Goal: Task Accomplishment & Management: Complete application form

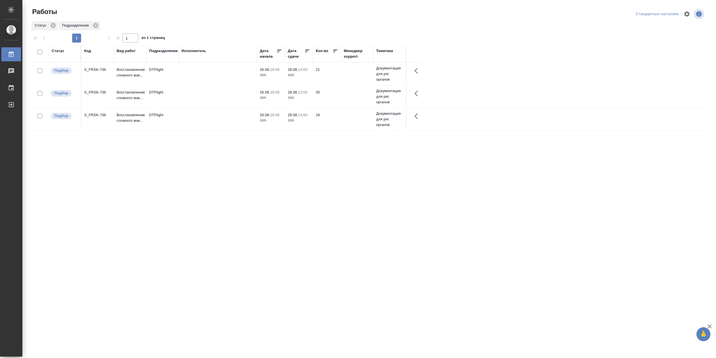
click at [213, 96] on td at bounding box center [218, 97] width 78 height 20
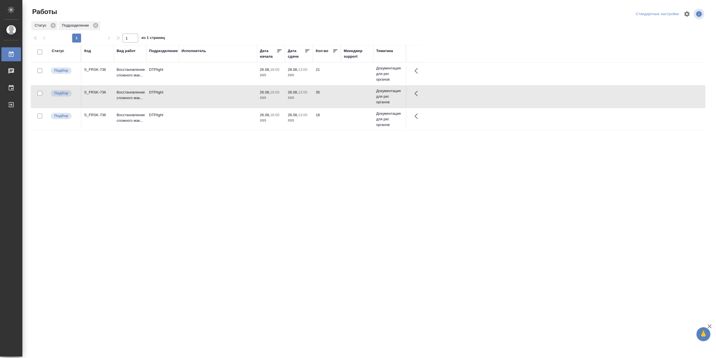
click at [213, 96] on td at bounding box center [218, 97] width 78 height 20
click at [234, 96] on td at bounding box center [218, 97] width 78 height 20
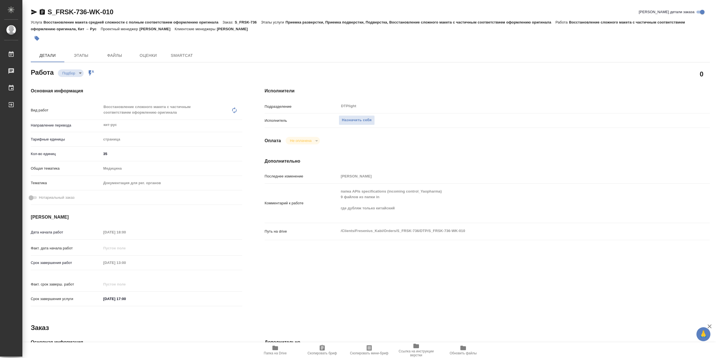
type textarea "x"
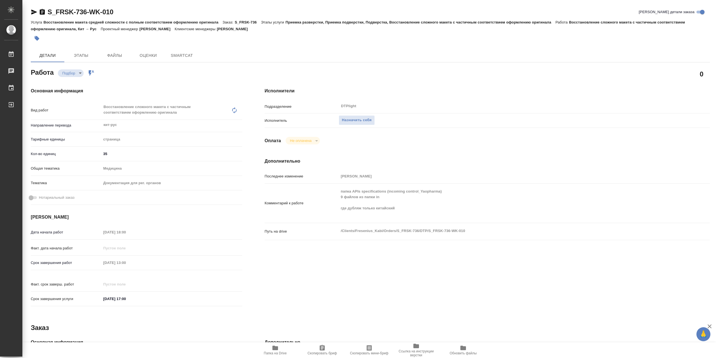
type textarea "x"
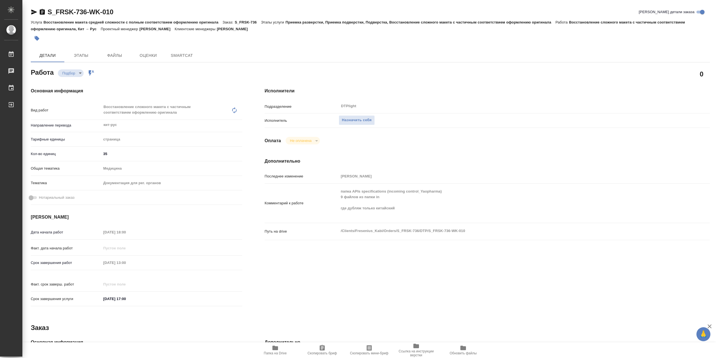
type textarea "x"
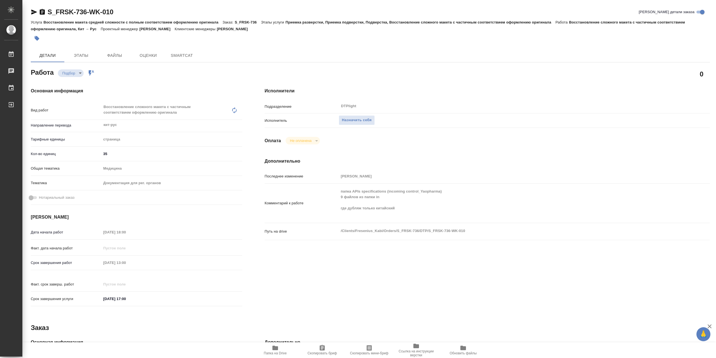
type textarea "x"
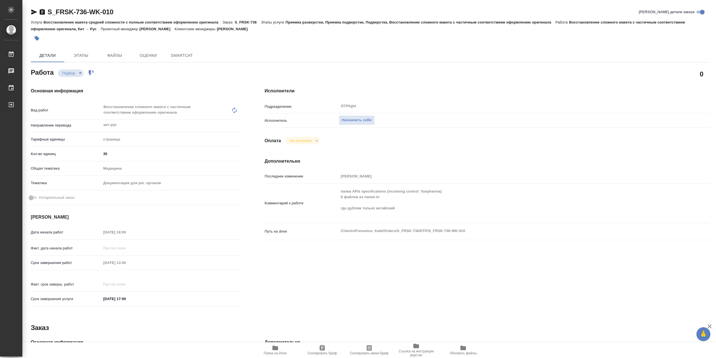
type textarea "x"
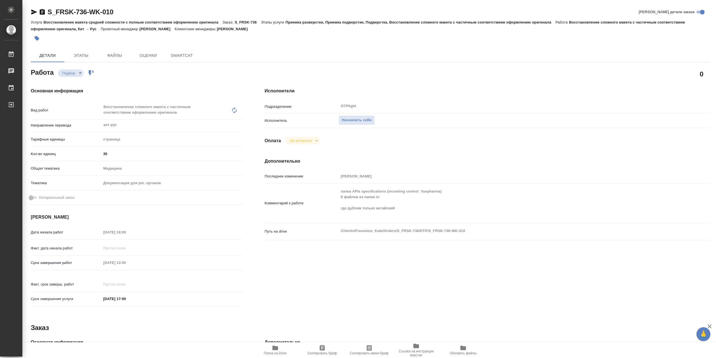
type textarea "x"
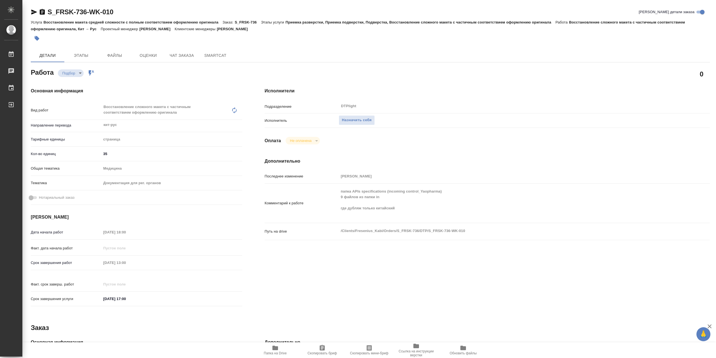
type textarea "x"
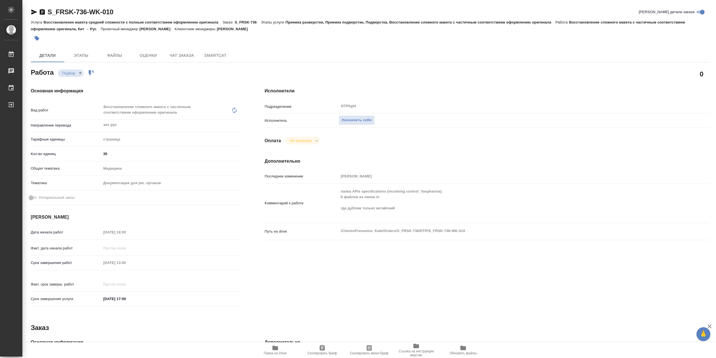
type textarea "x"
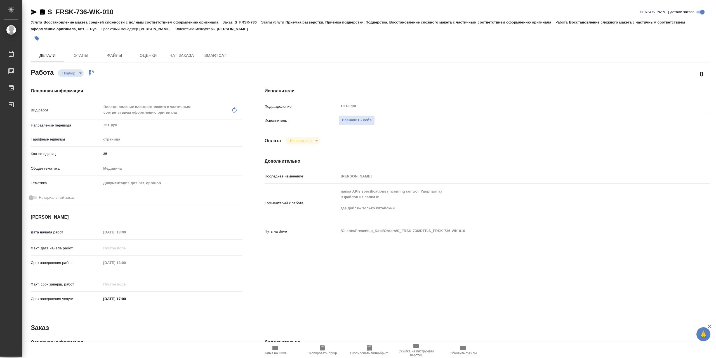
click at [276, 347] on icon "button" at bounding box center [275, 347] width 6 height 4
type textarea "x"
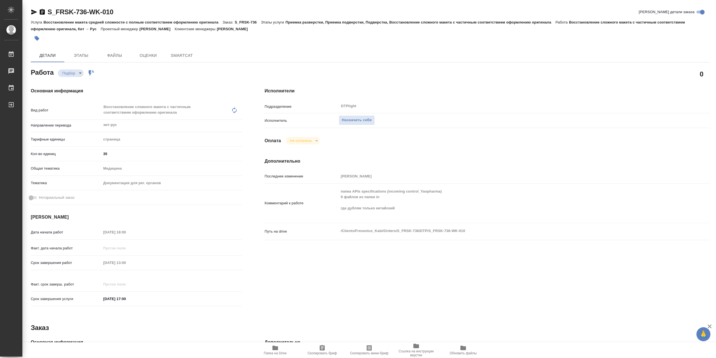
type textarea "x"
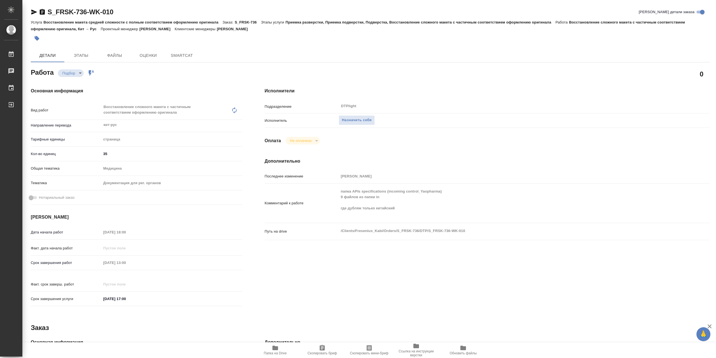
type textarea "x"
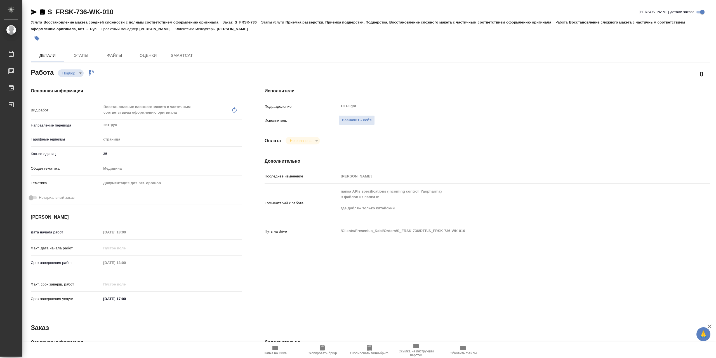
type textarea "x"
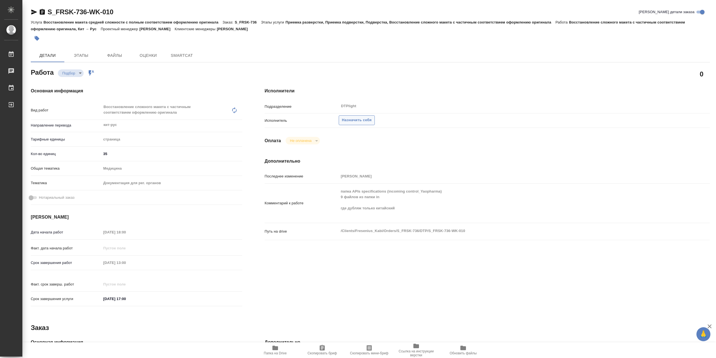
type textarea "x"
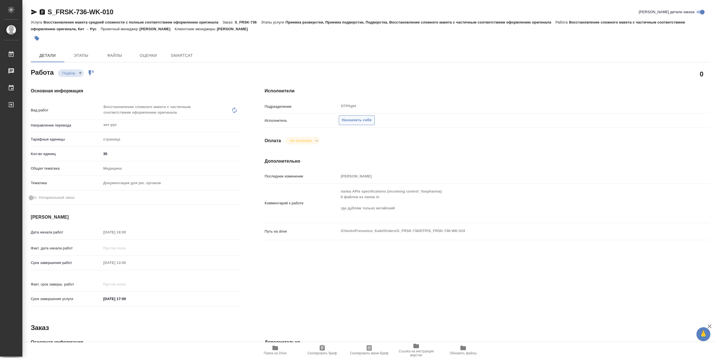
type textarea "x"
click at [371, 123] on span "Назначить себя" at bounding box center [357, 120] width 30 height 6
type textarea "x"
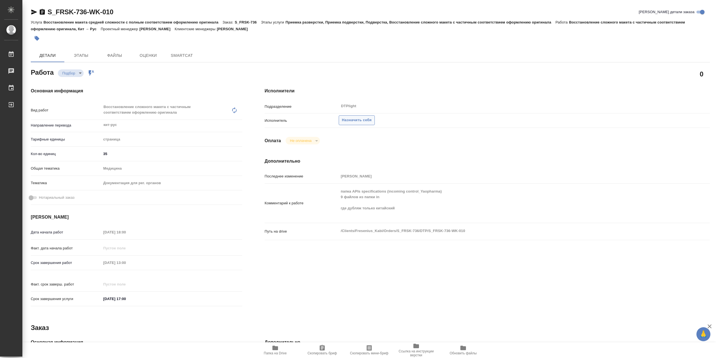
type textarea "x"
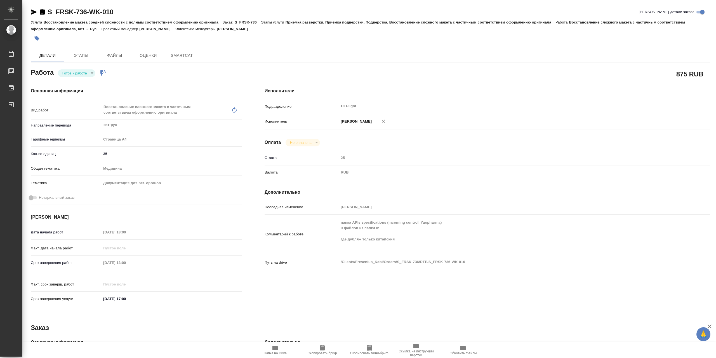
type textarea "x"
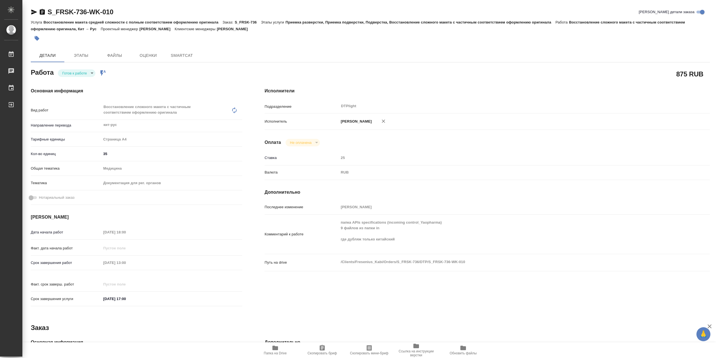
type textarea "x"
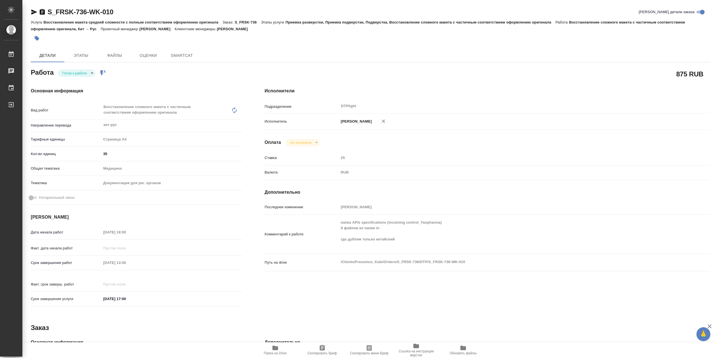
type textarea "x"
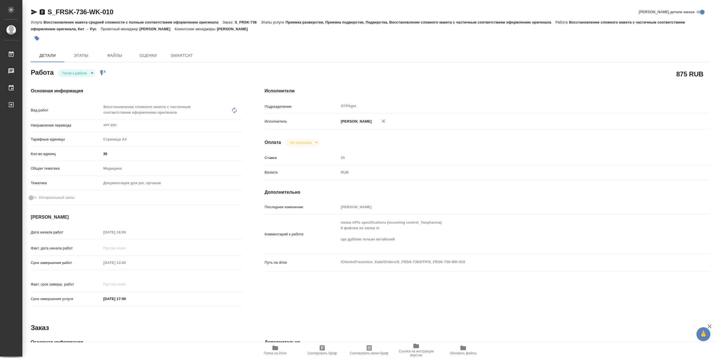
type textarea "x"
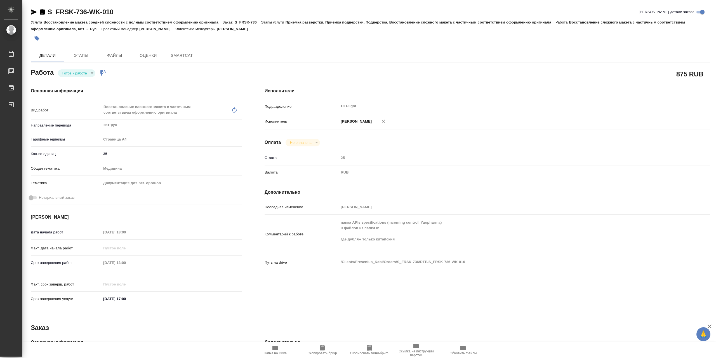
type textarea "x"
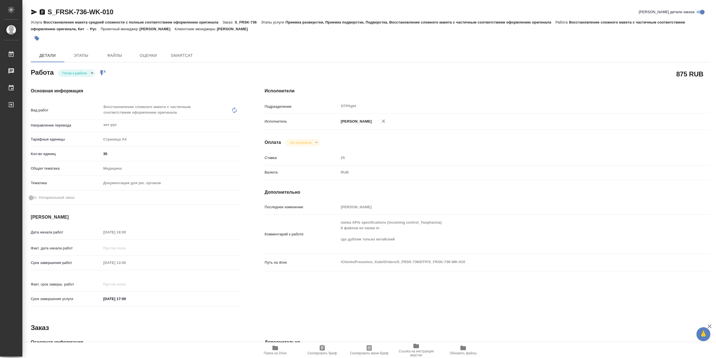
type textarea "x"
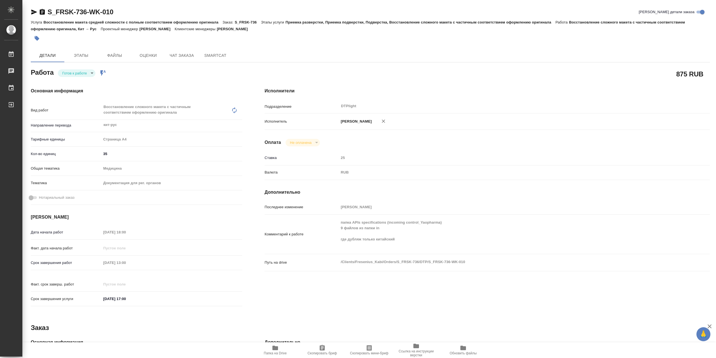
type textarea "x"
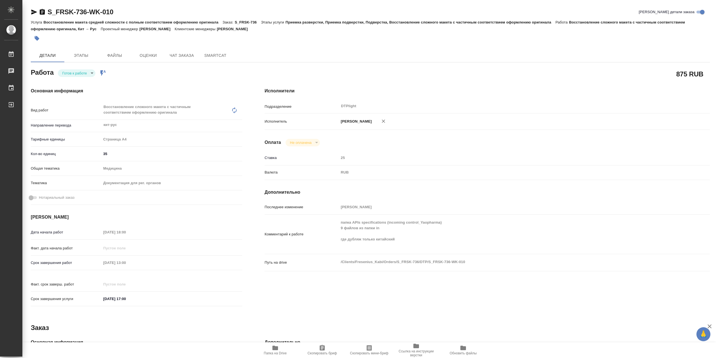
type textarea "x"
